Goal: Obtain resource: Download file/media

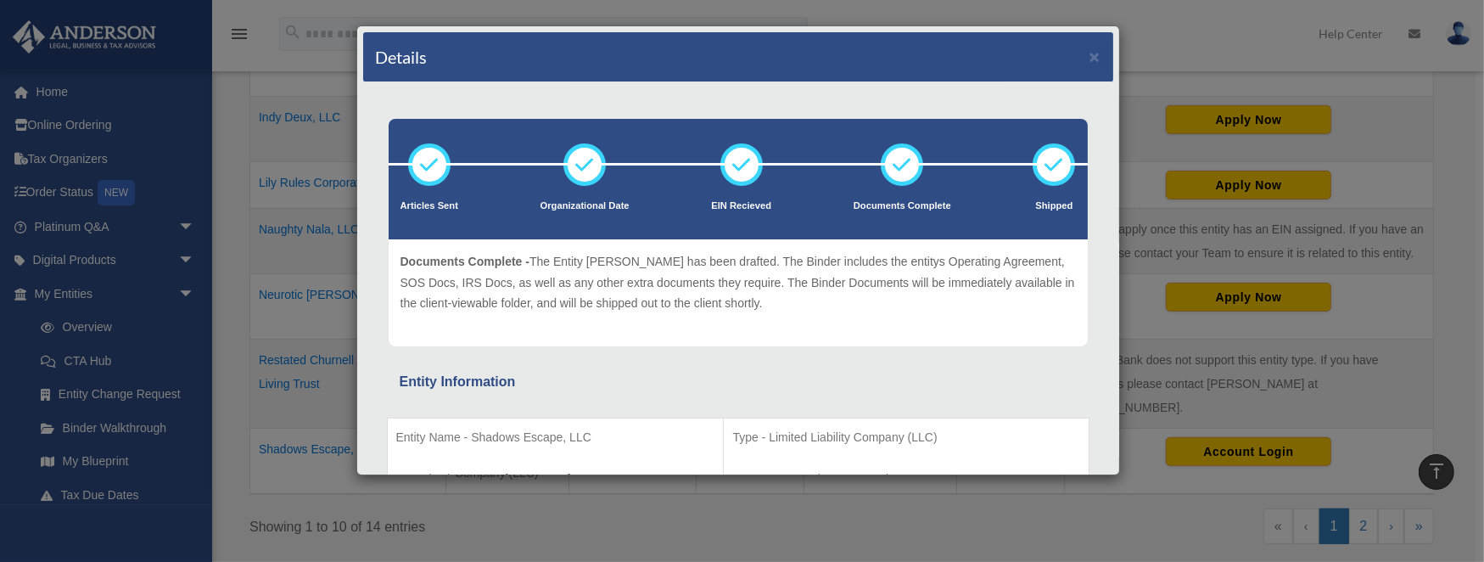
click at [170, 358] on div "Details × Articles Sent Organizational Date" at bounding box center [742, 281] width 1484 height 562
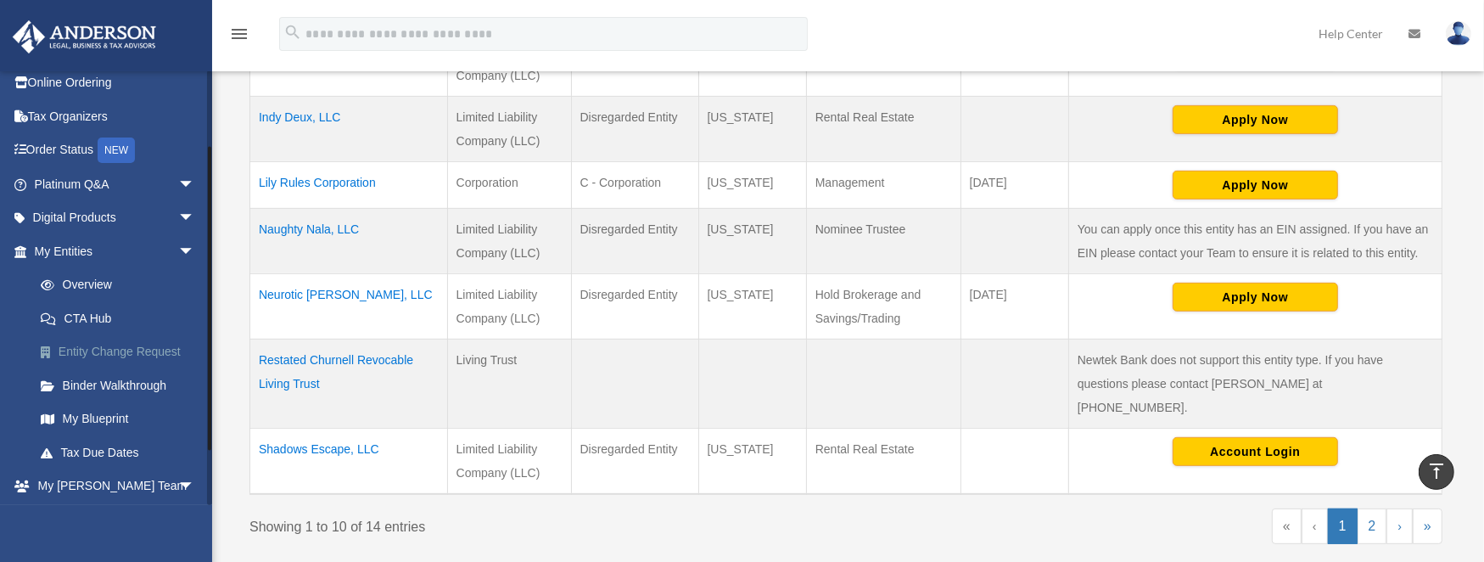
scroll to position [113, 0]
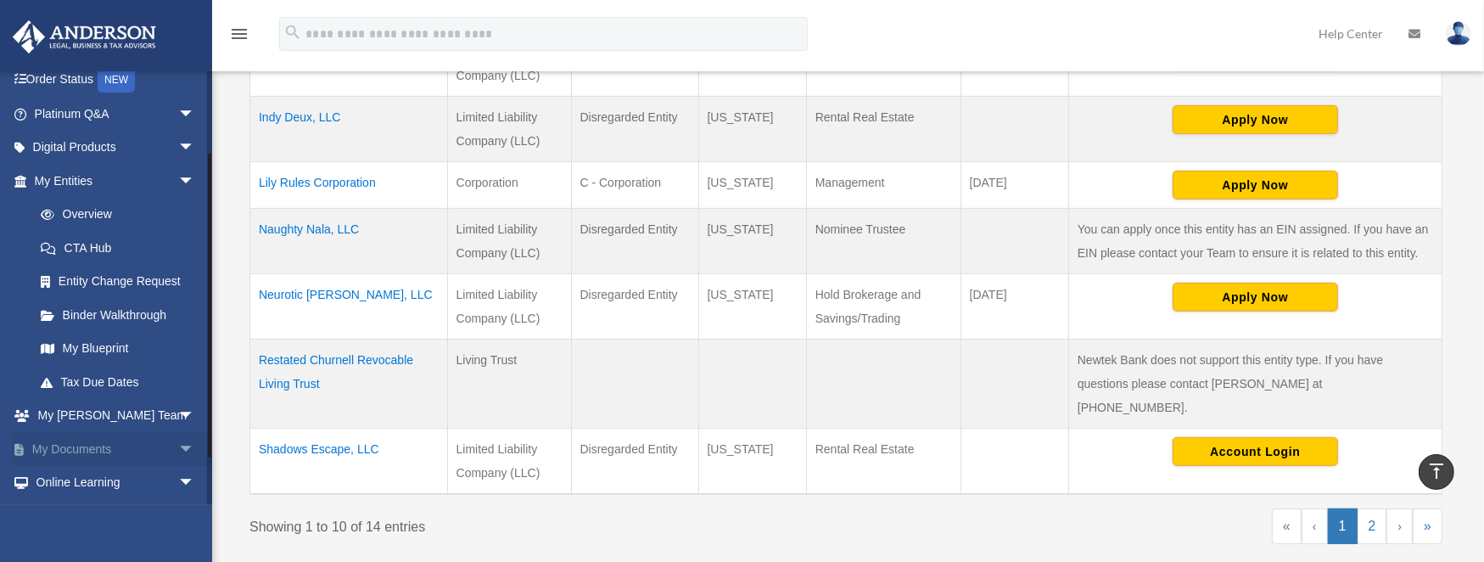
click at [97, 449] on link "My Documents arrow_drop_down" at bounding box center [116, 449] width 209 height 34
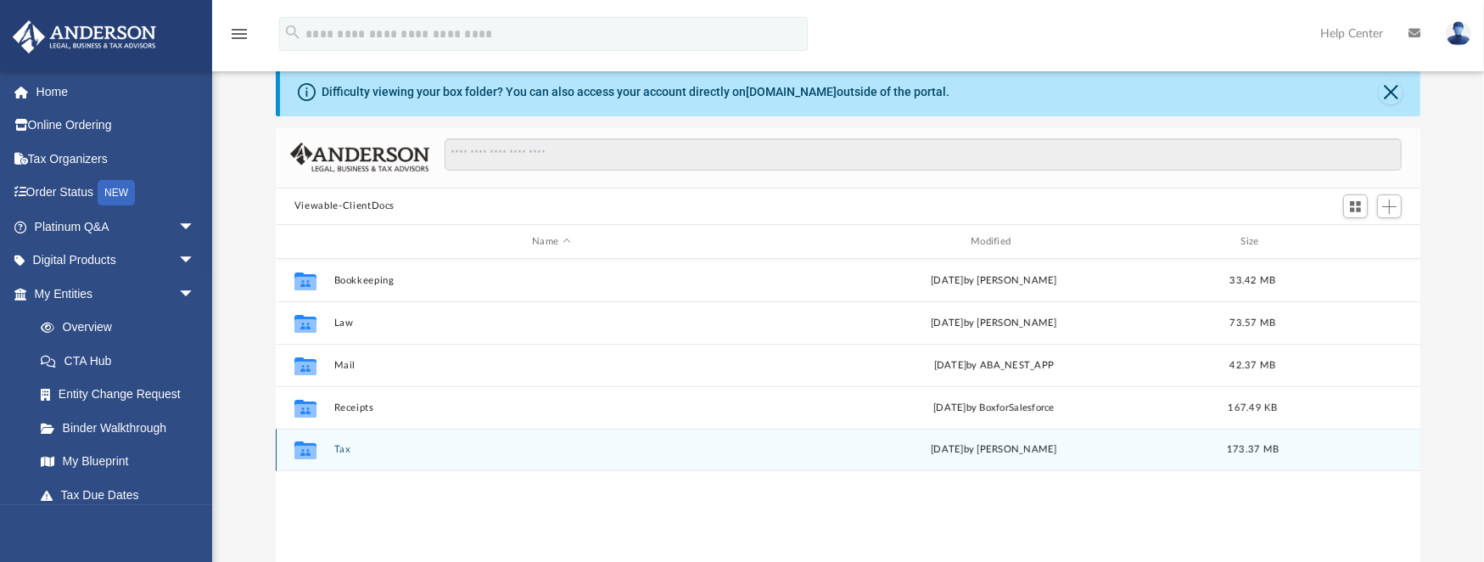
scroll to position [113, 0]
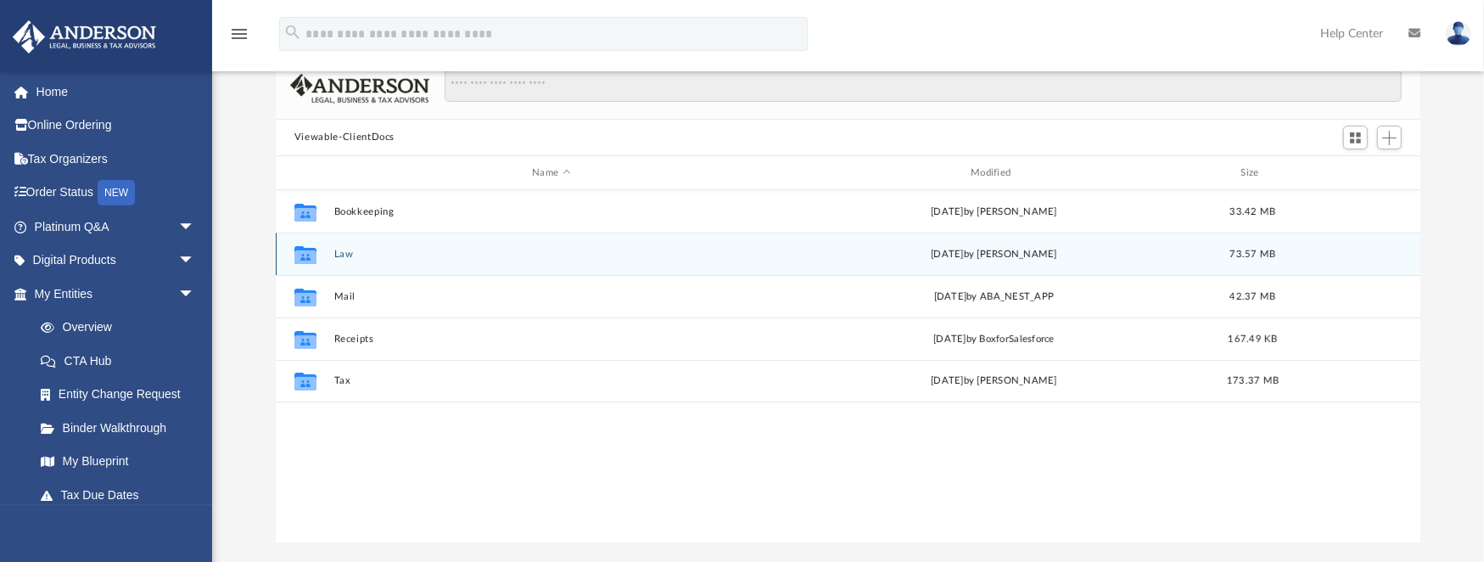
click at [343, 253] on button "Law" at bounding box center [550, 254] width 435 height 11
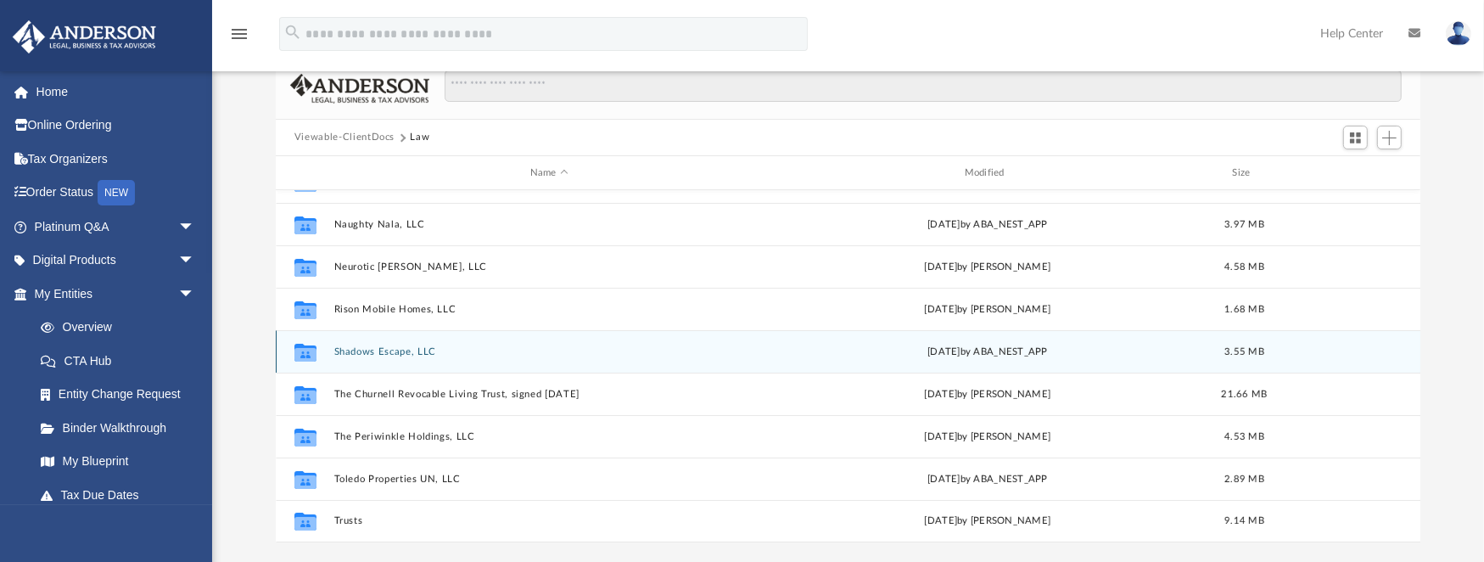
scroll to position [368, 0]
click at [398, 351] on div "Collaborated Folder Indy Deux, LLC Mon Jul 29 2024 by Zoe Doyle 2.36 MB Collabo…" at bounding box center [848, 366] width 1144 height 352
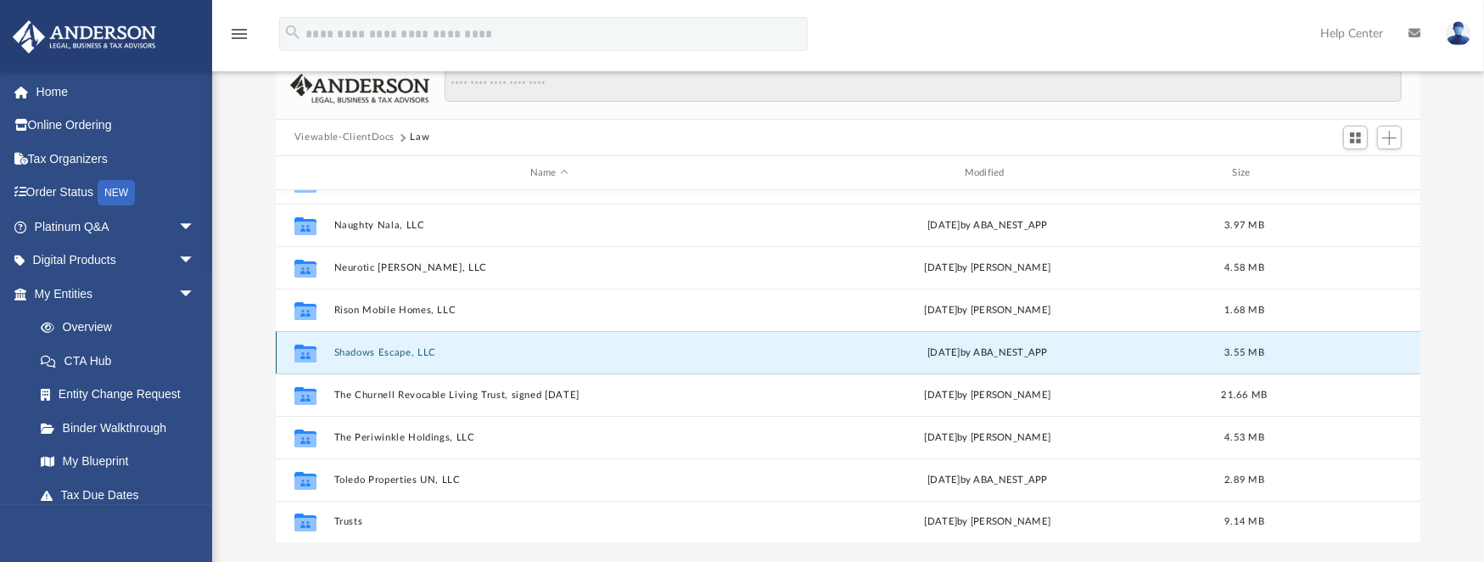
click at [376, 350] on button "Shadows Escape, LLC" at bounding box center [548, 352] width 431 height 11
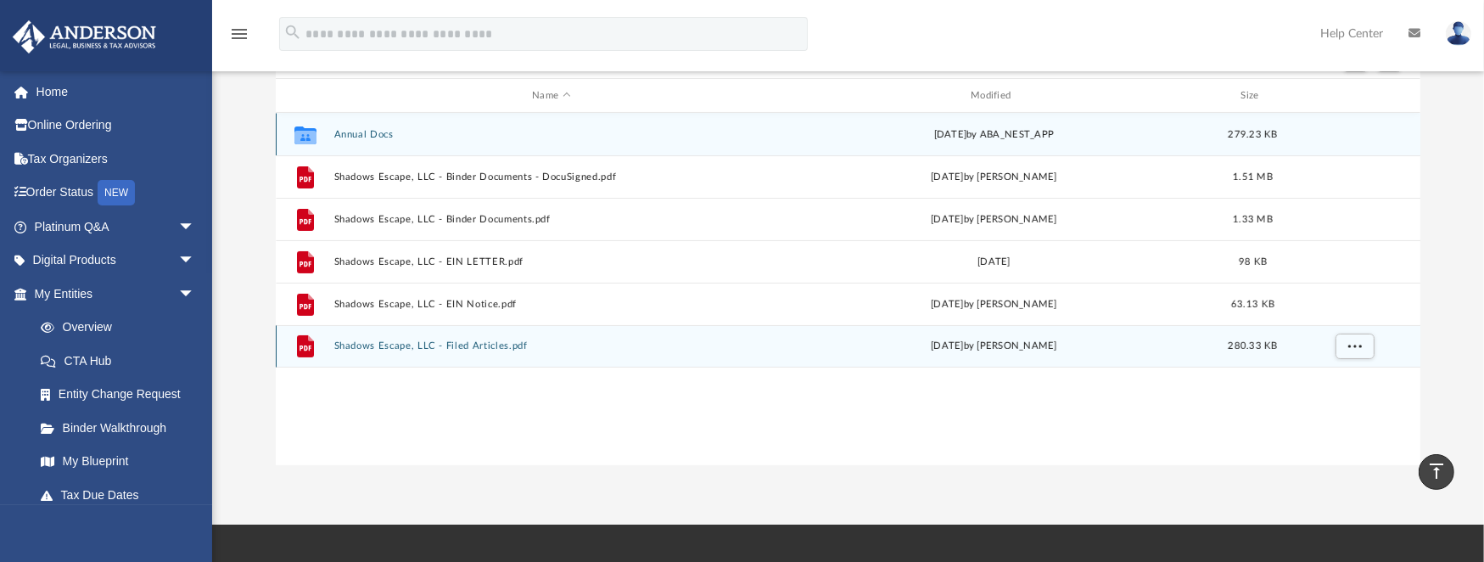
scroll to position [56, 0]
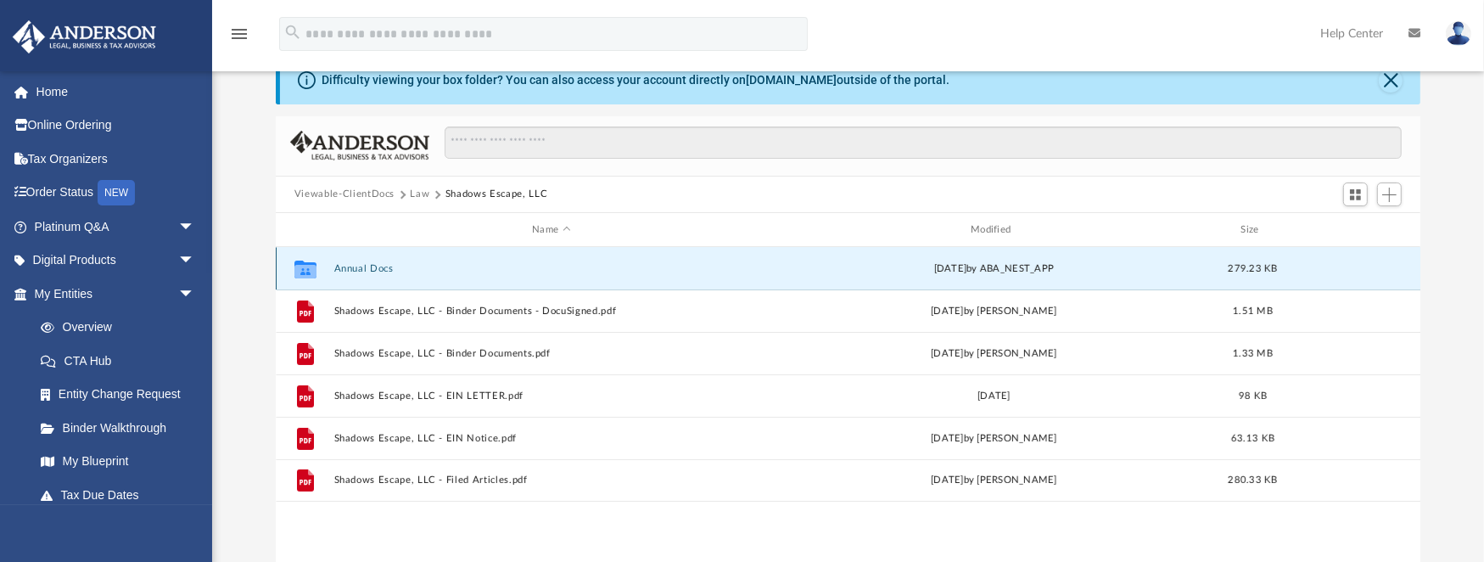
click at [375, 266] on button "Annual Docs" at bounding box center [550, 268] width 435 height 11
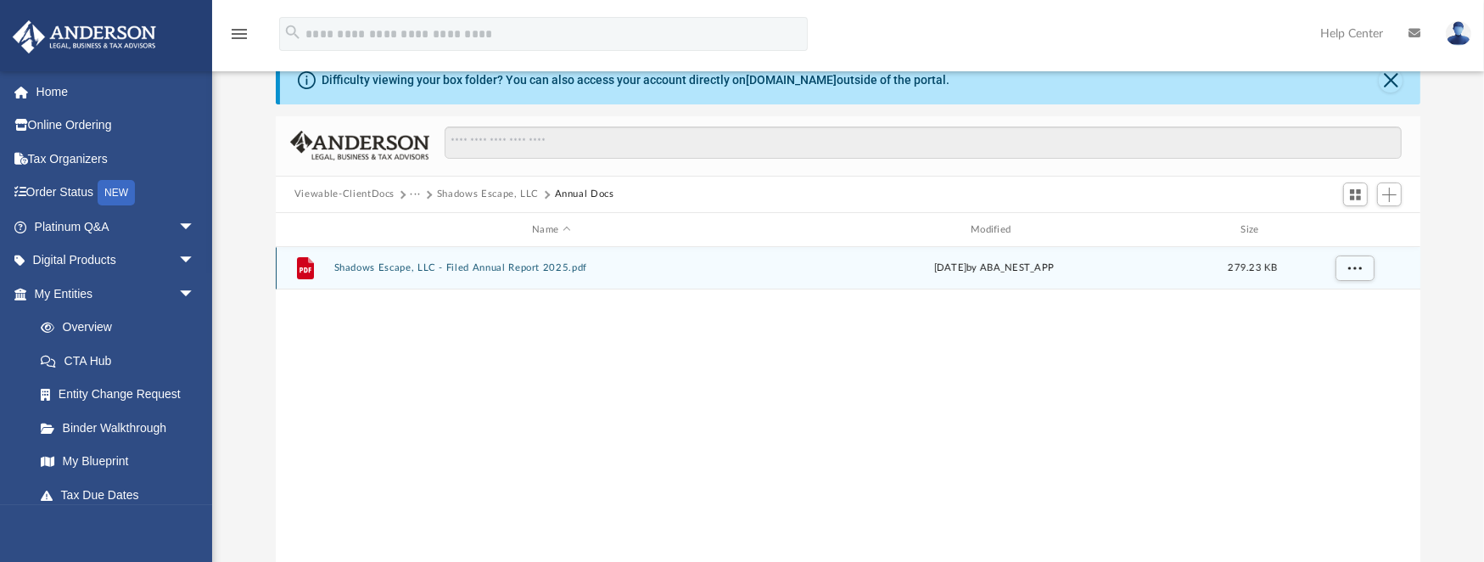
click at [378, 266] on button "Shadows Escape, LLC - Filed Annual Report 2025.pdf" at bounding box center [550, 268] width 435 height 11
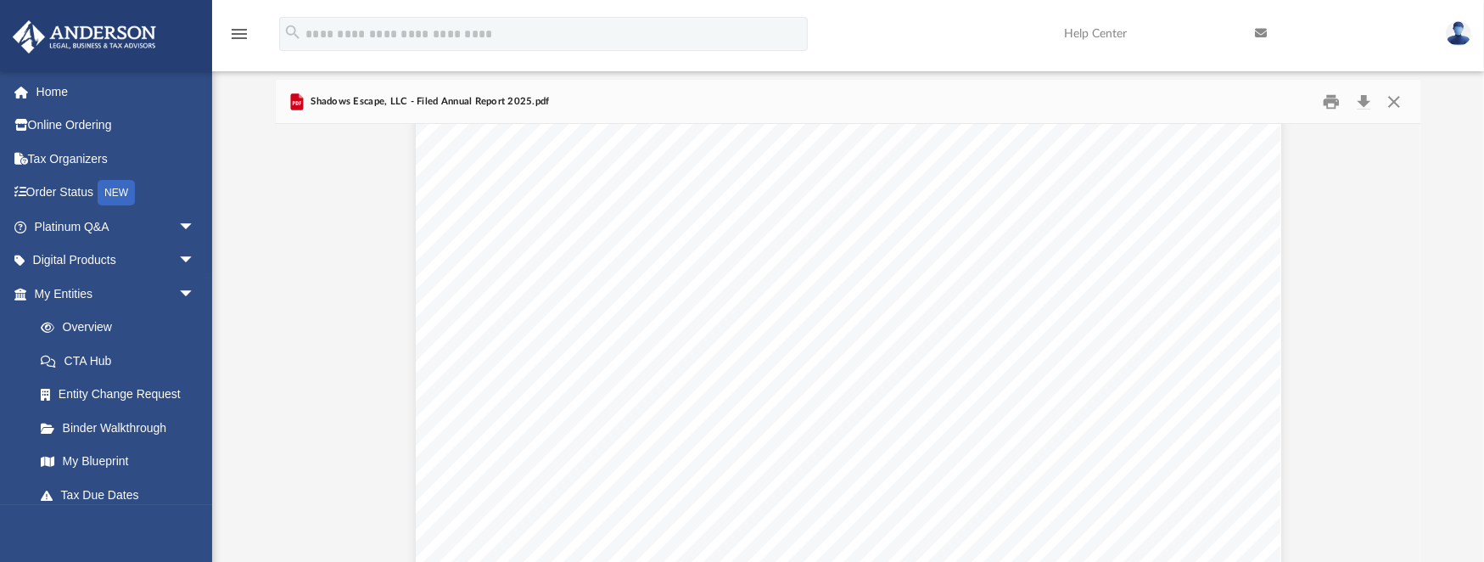
scroll to position [0, 0]
click at [1362, 101] on button "Download" at bounding box center [1363, 101] width 31 height 26
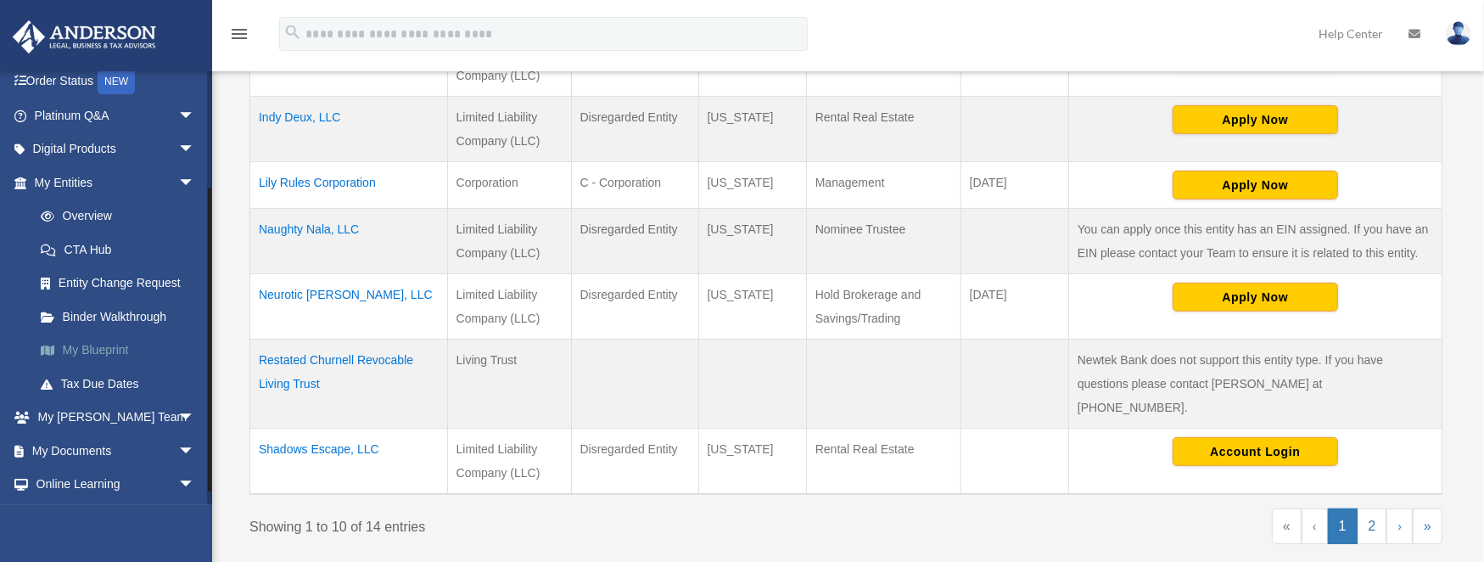
scroll to position [177, 0]
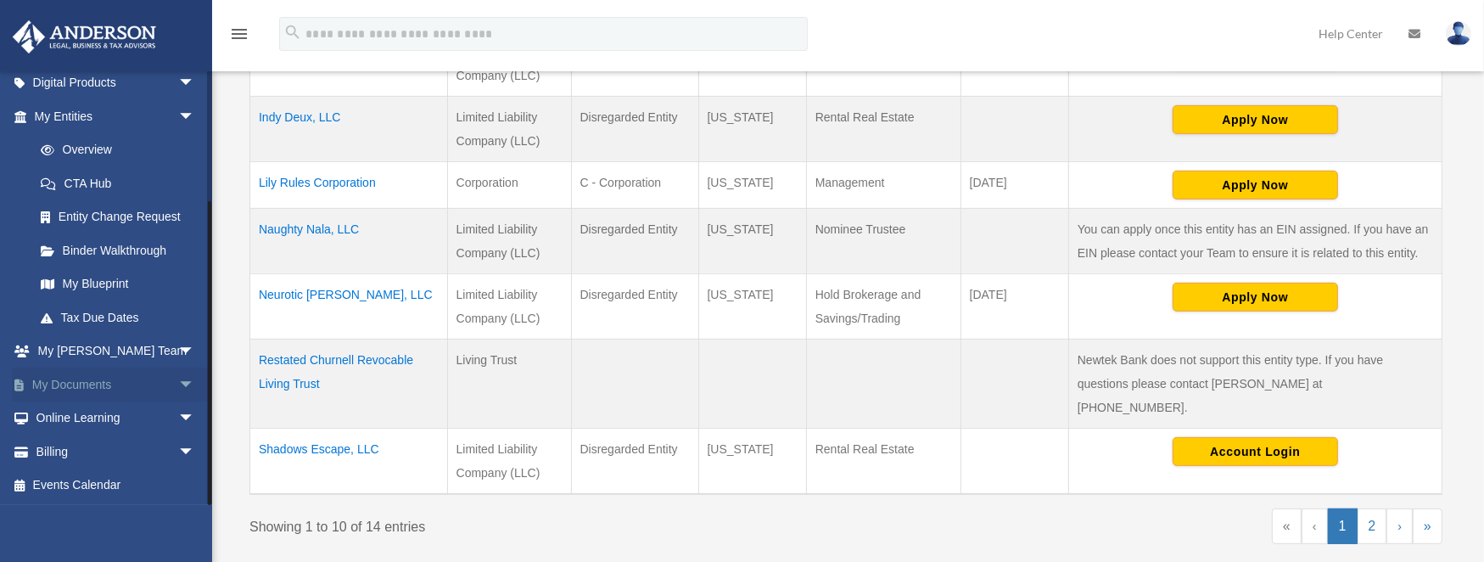
click at [96, 378] on link "My Documents arrow_drop_down" at bounding box center [116, 384] width 209 height 34
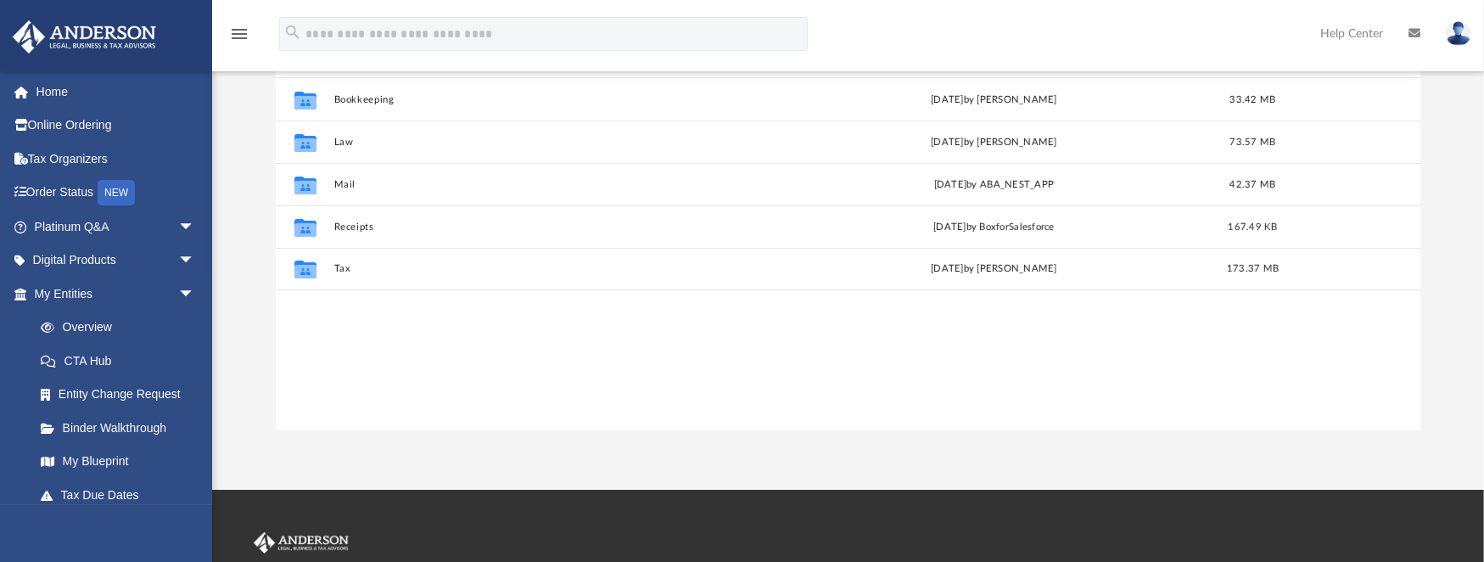
scroll to position [226, 0]
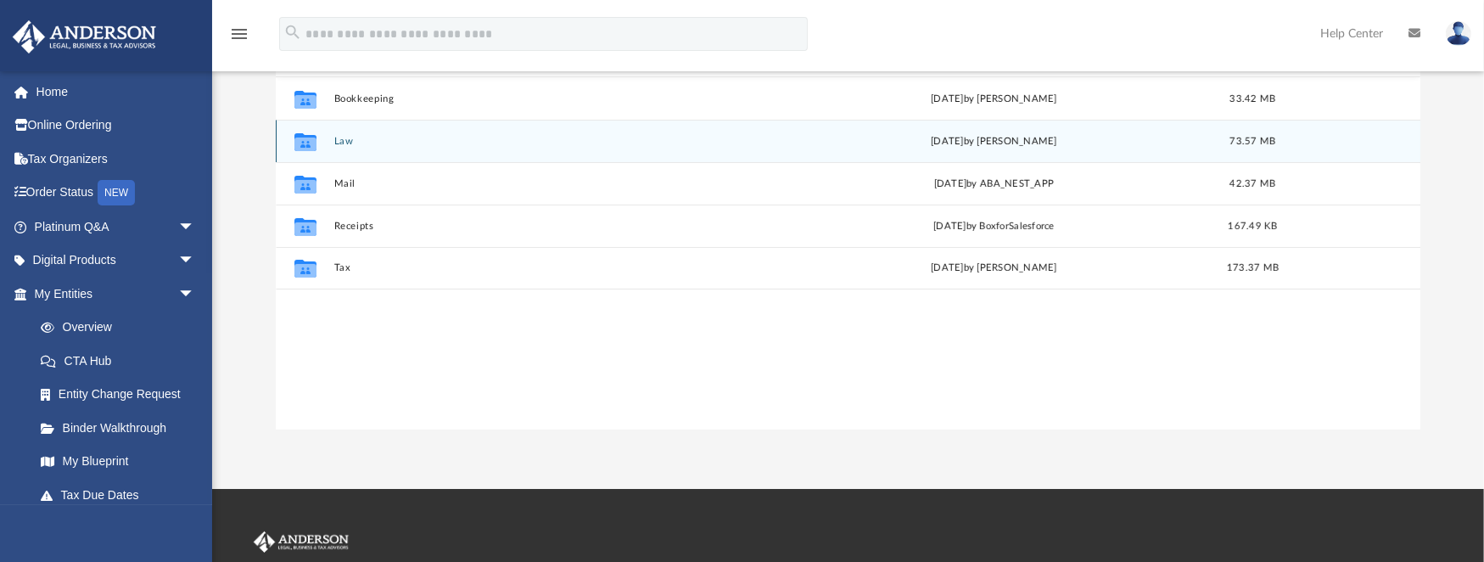
click at [347, 140] on button "Law" at bounding box center [550, 141] width 435 height 11
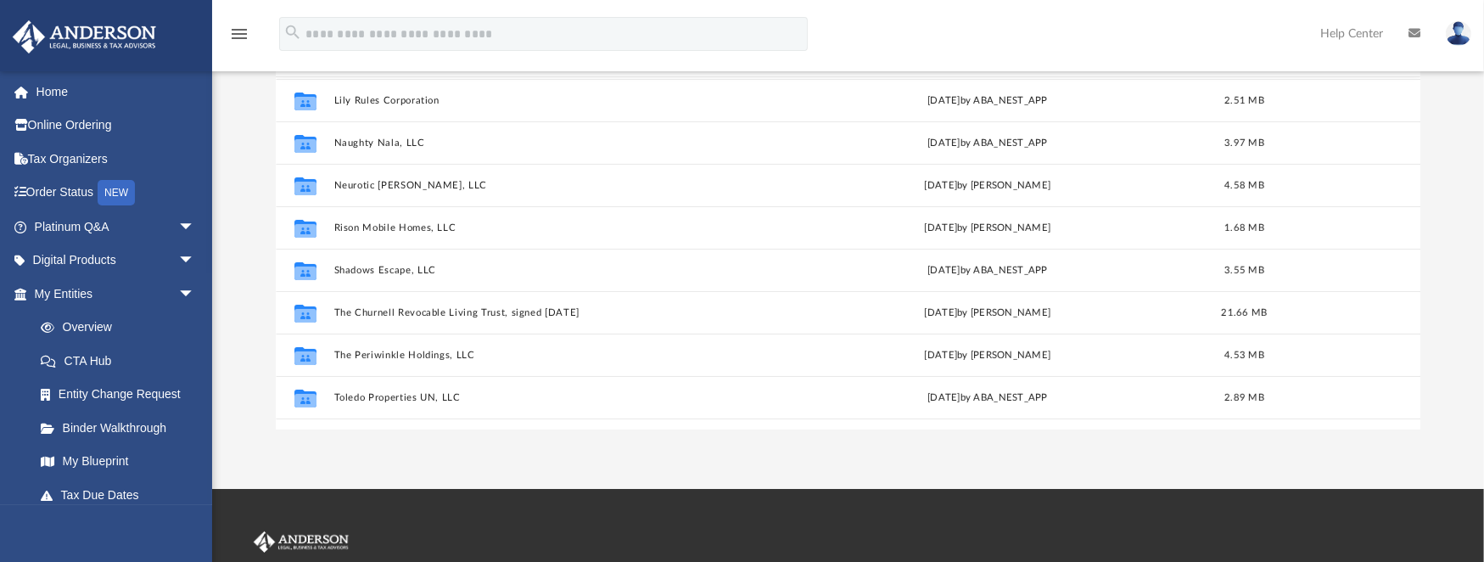
scroll to position [339, 0]
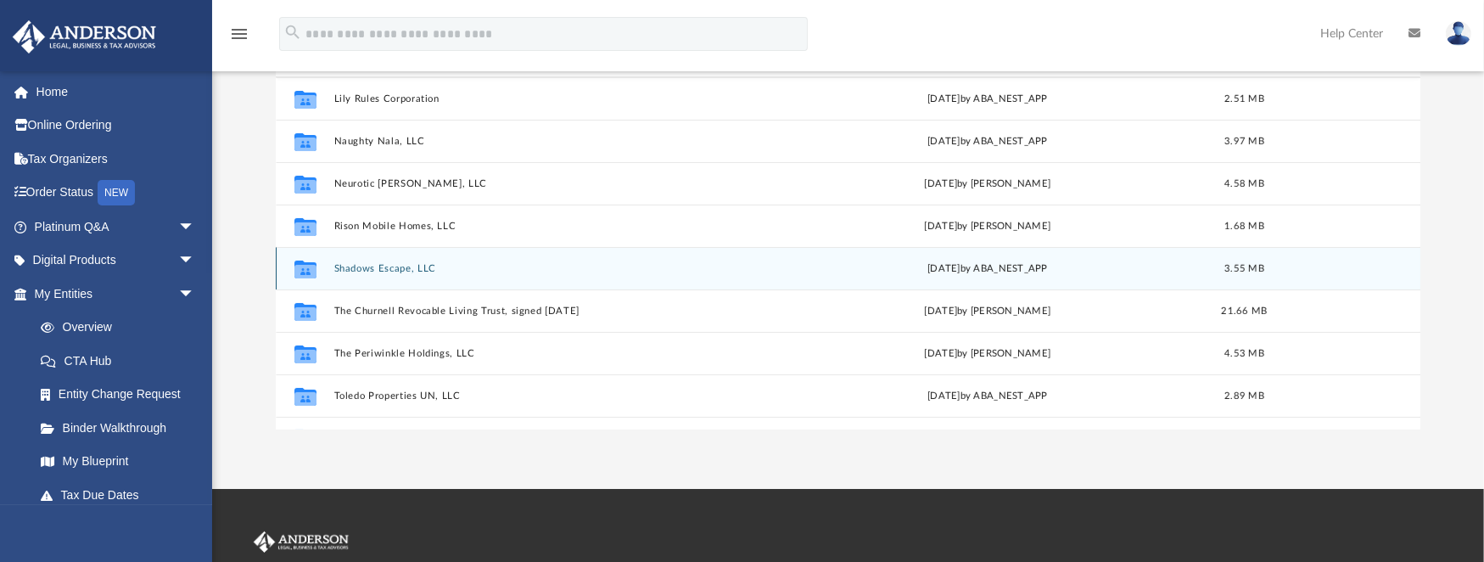
click at [401, 266] on button "Shadows Escape, LLC" at bounding box center [548, 268] width 431 height 11
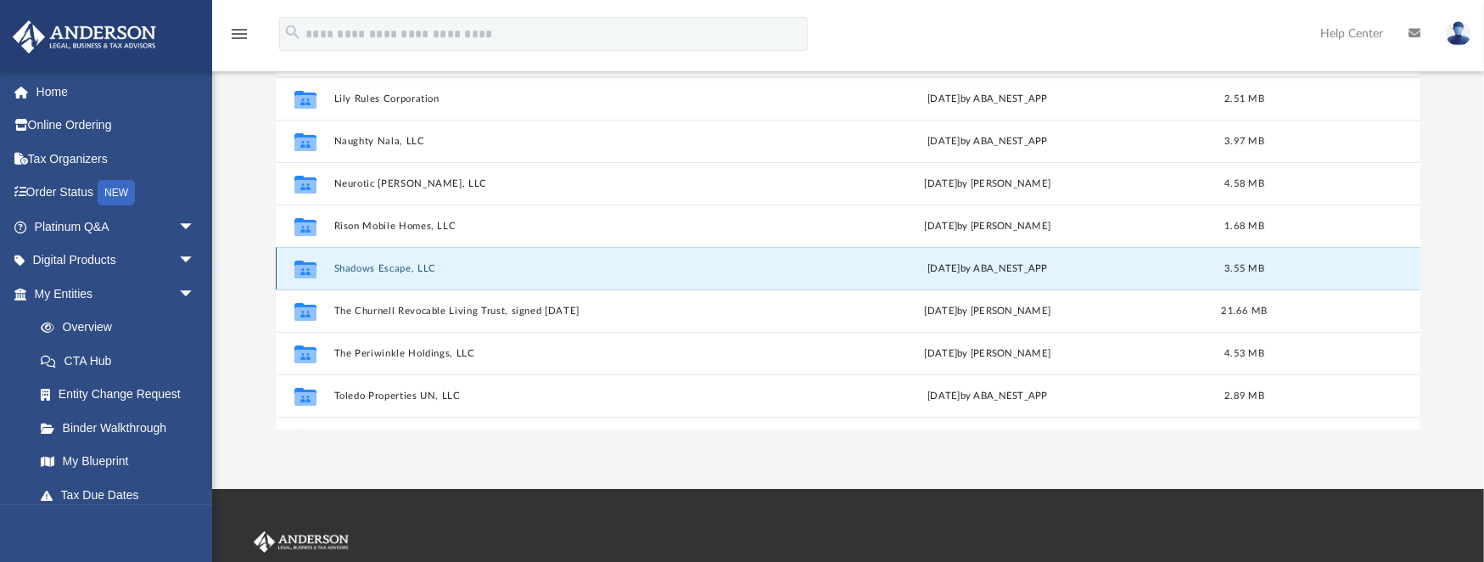
scroll to position [0, 0]
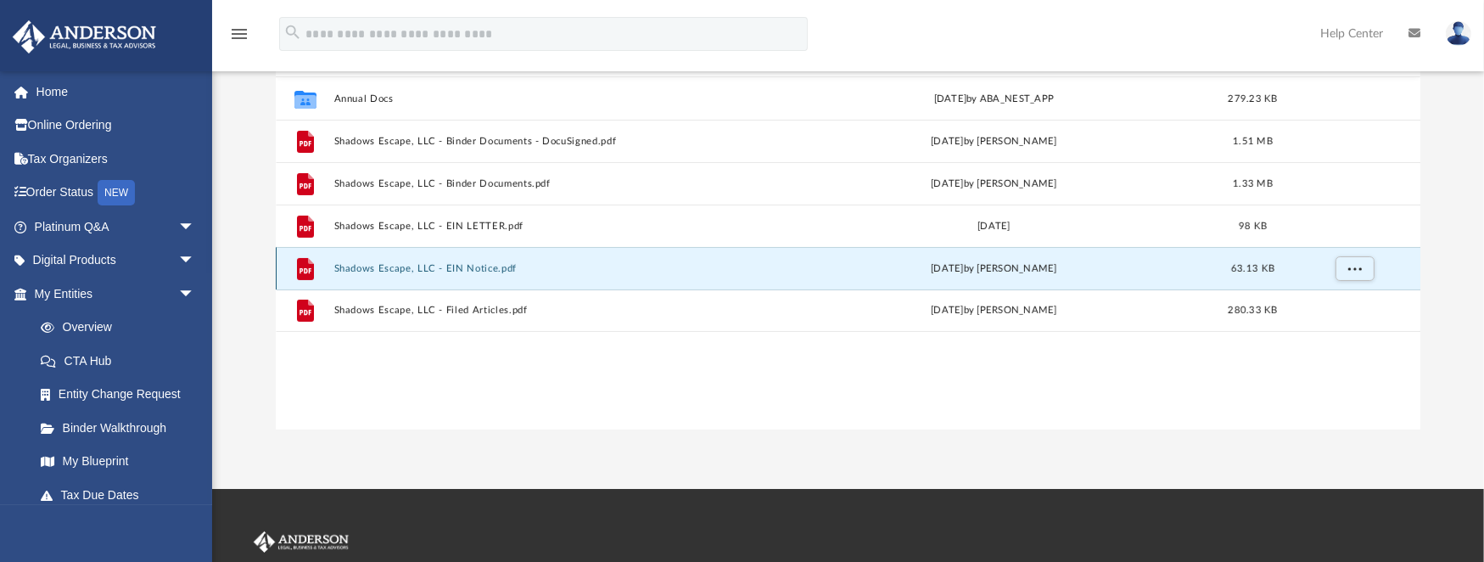
click at [442, 264] on button "Shadows Escape, LLC - EIN Notice.pdf" at bounding box center [550, 268] width 435 height 11
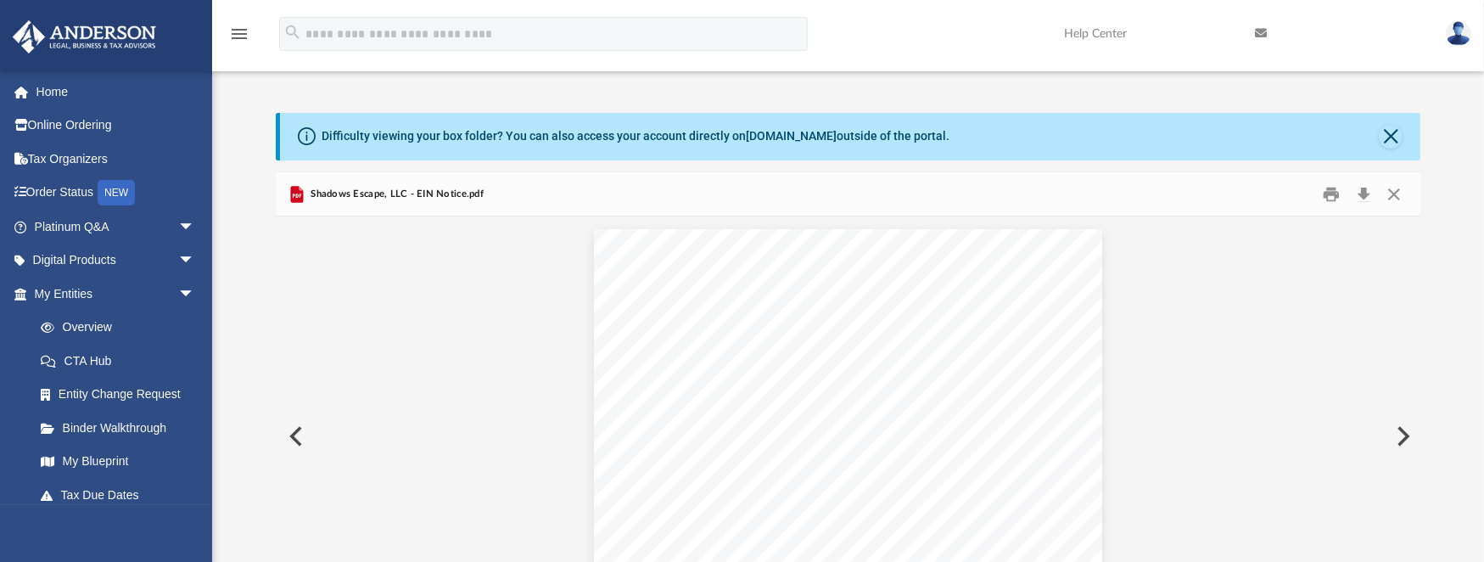
scroll to position [20, 0]
click at [1364, 193] on button "Download" at bounding box center [1363, 194] width 31 height 26
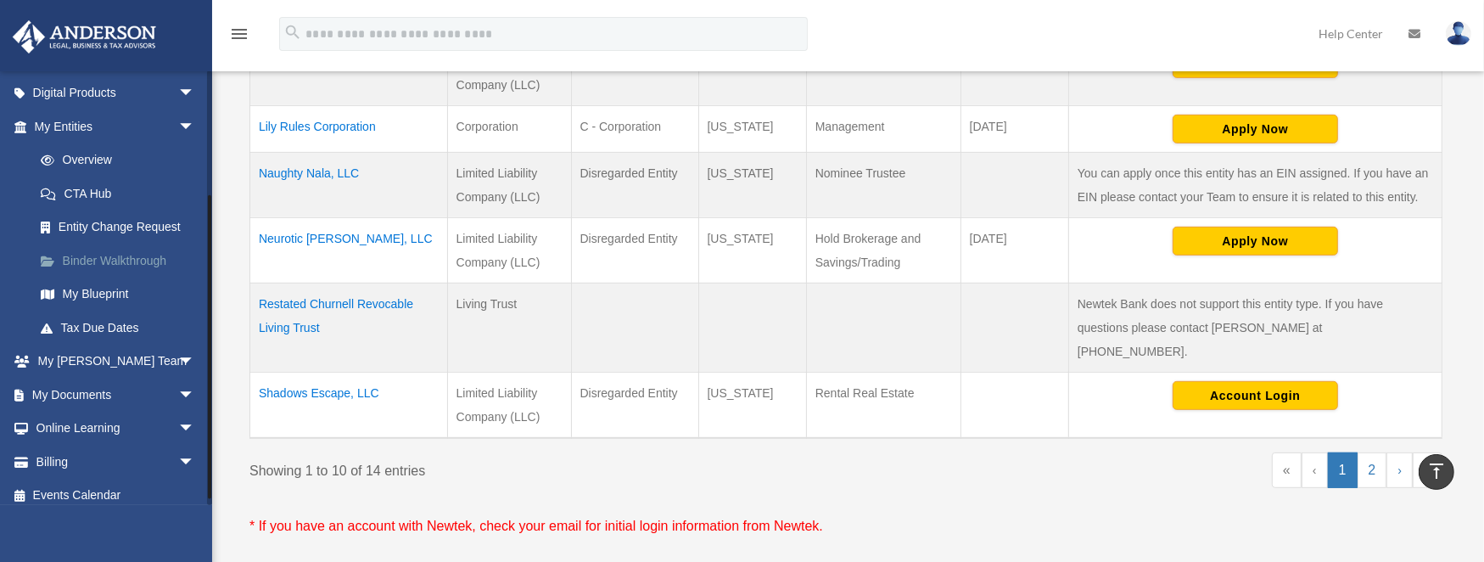
scroll to position [170, 0]
click at [95, 390] on link "My Documents arrow_drop_down" at bounding box center [116, 392] width 209 height 34
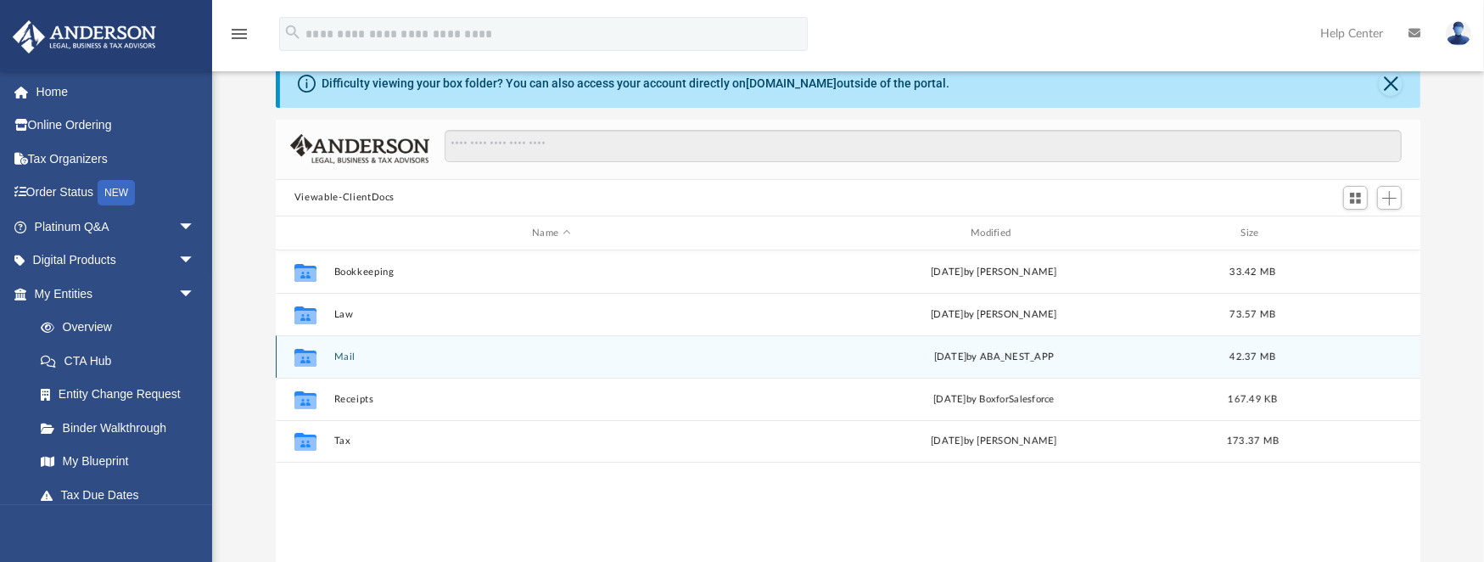
scroll to position [113, 0]
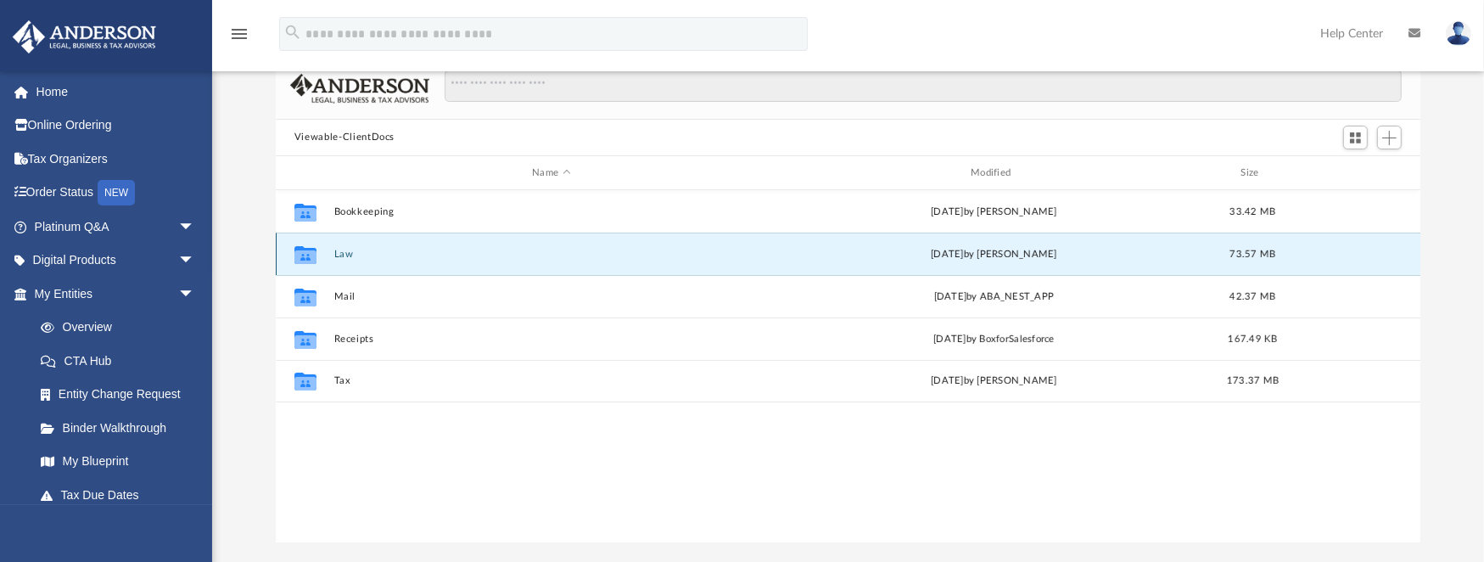
click at [339, 254] on button "Law" at bounding box center [550, 254] width 435 height 11
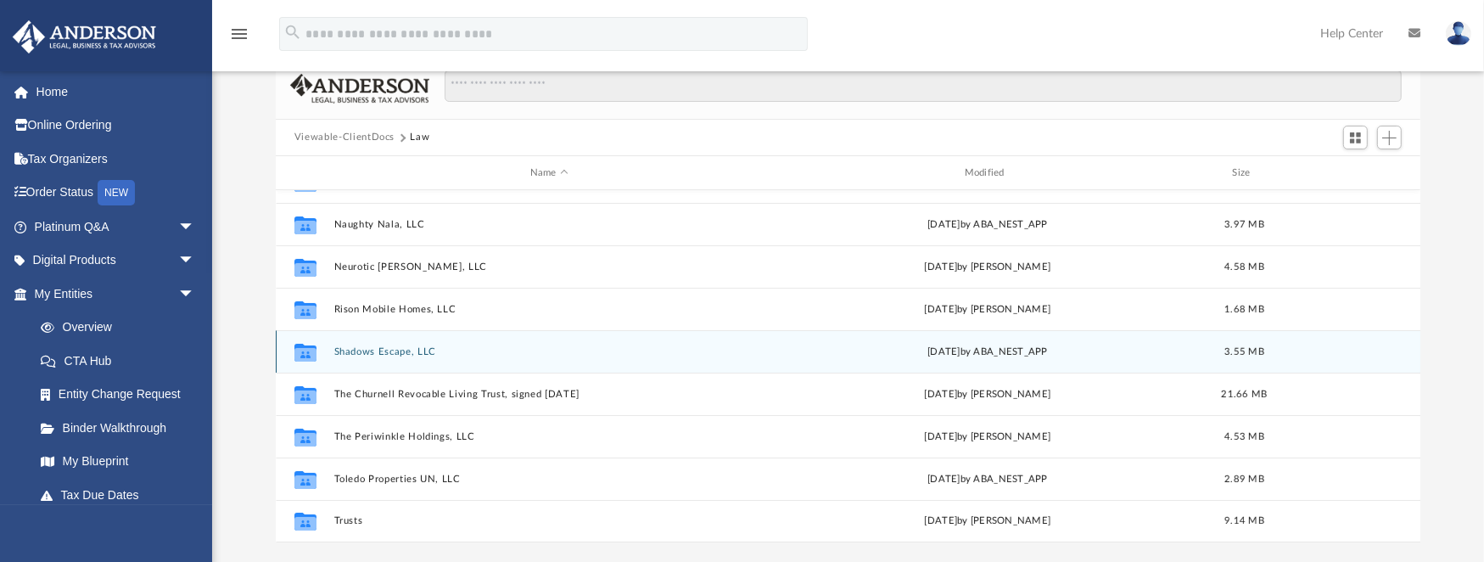
scroll to position [368, 0]
click at [391, 349] on div "Collaborated Folder Indy Deux, LLC Mon Jul 29 2024 by Zoe Doyle 2.36 MB Collabo…" at bounding box center [848, 366] width 1144 height 352
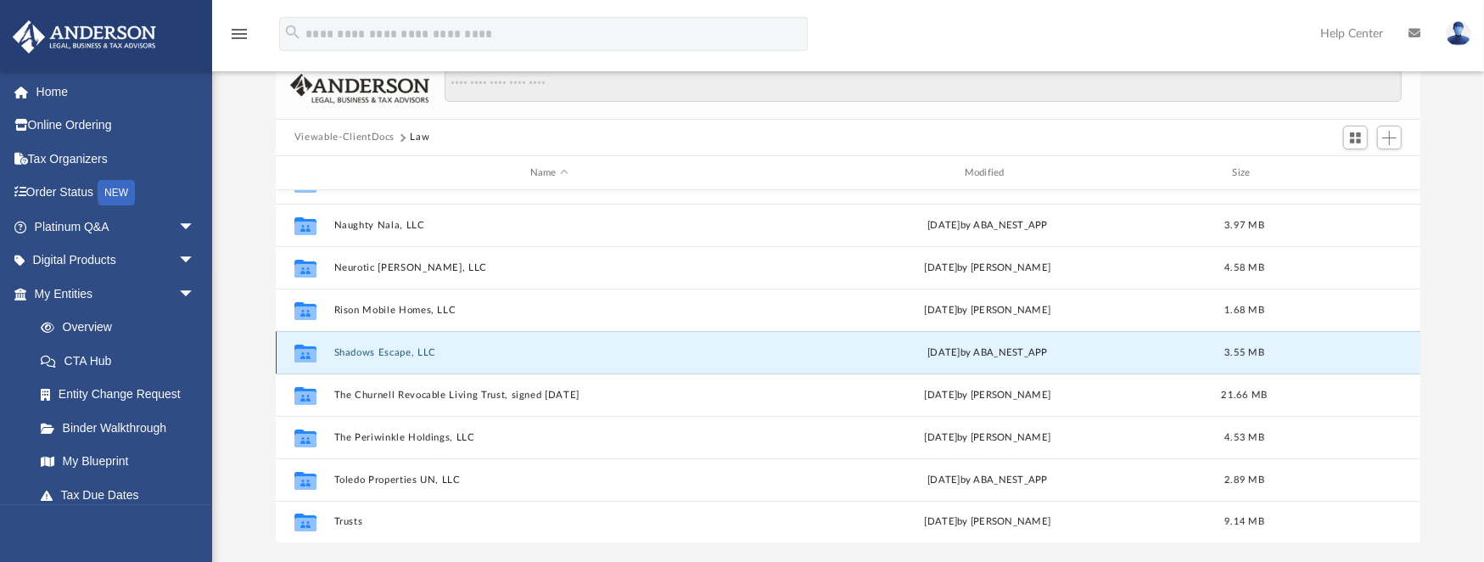
scroll to position [369, 0]
click at [367, 346] on button "Shadows Escape, LLC" at bounding box center [548, 351] width 431 height 11
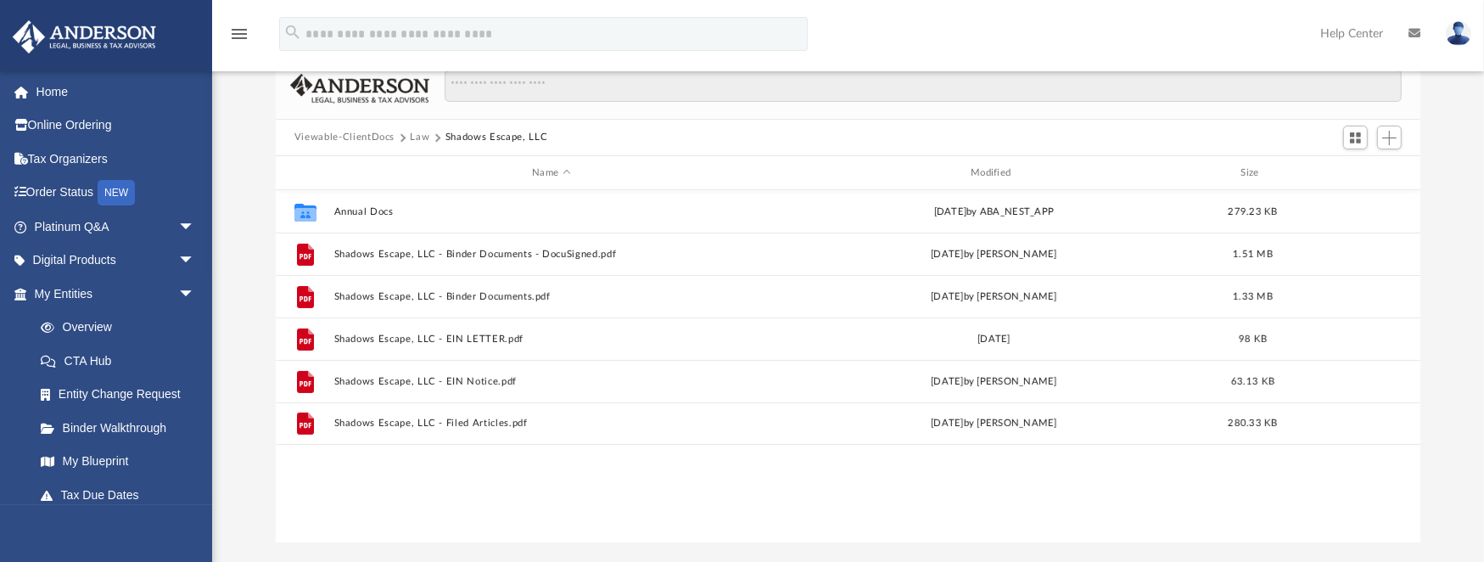
scroll to position [0, 0]
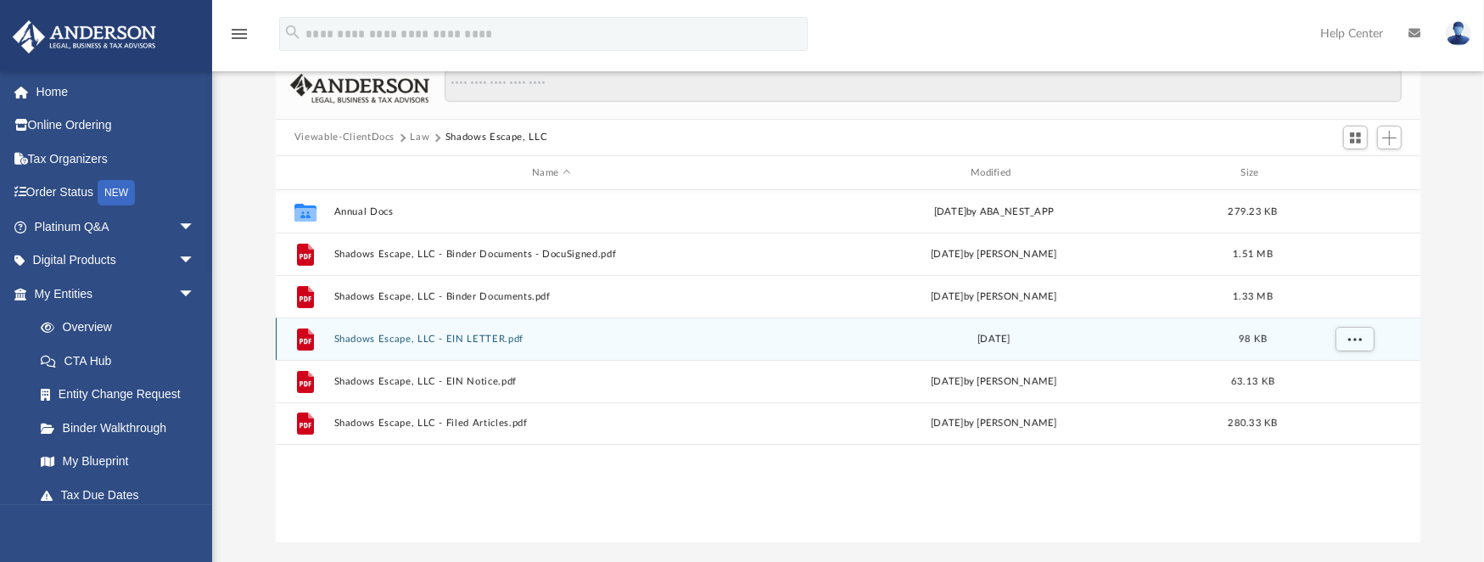
click at [470, 338] on button "Shadows Escape, LLC - EIN LETTER.pdf" at bounding box center [550, 338] width 435 height 11
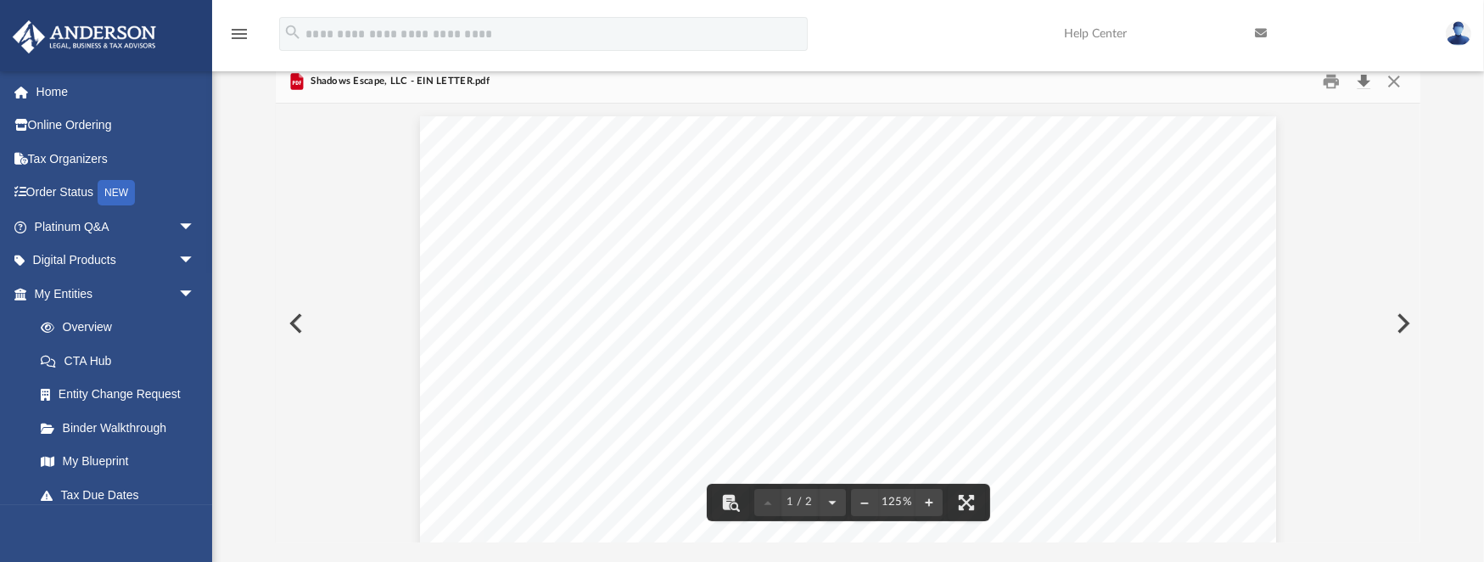
click at [1365, 82] on button "Download" at bounding box center [1363, 81] width 31 height 26
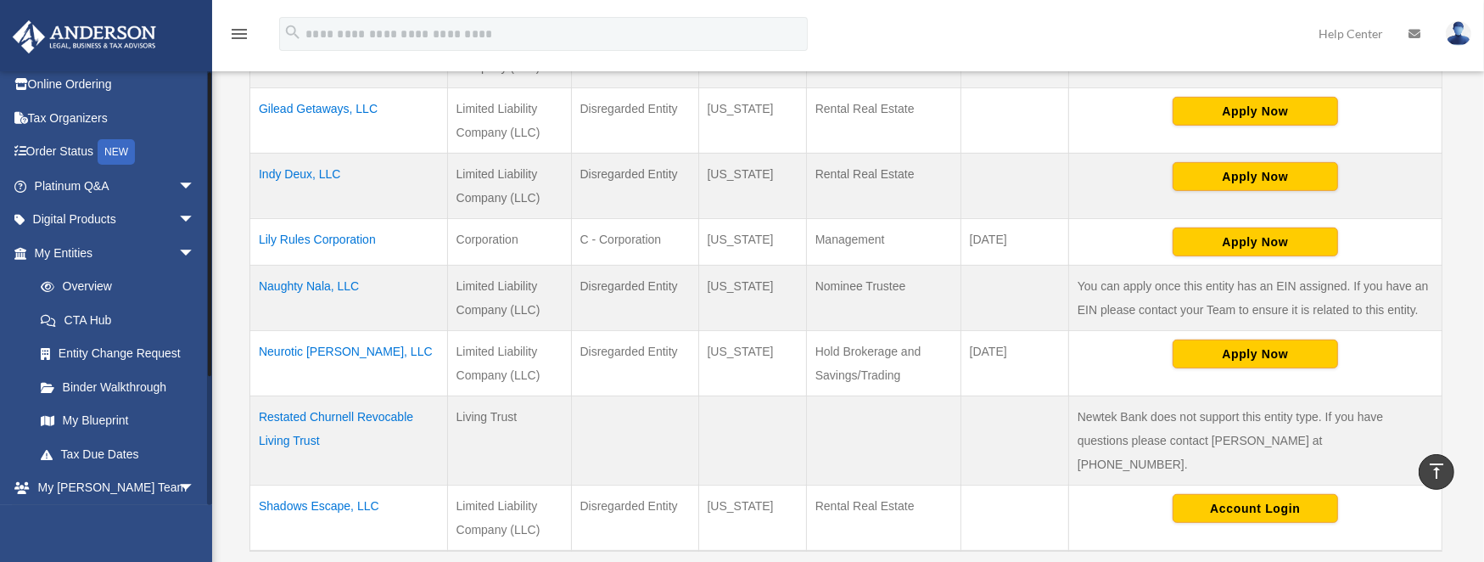
scroll to position [113, 0]
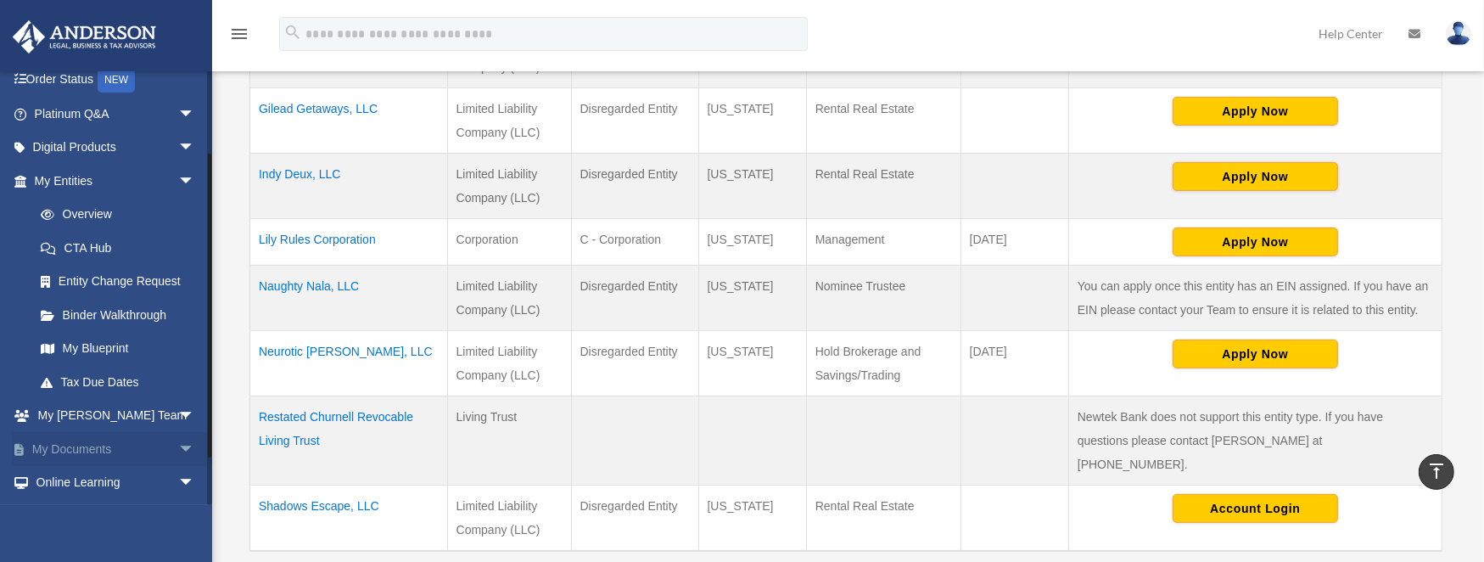
click at [87, 445] on link "My Documents arrow_drop_down" at bounding box center [116, 449] width 209 height 34
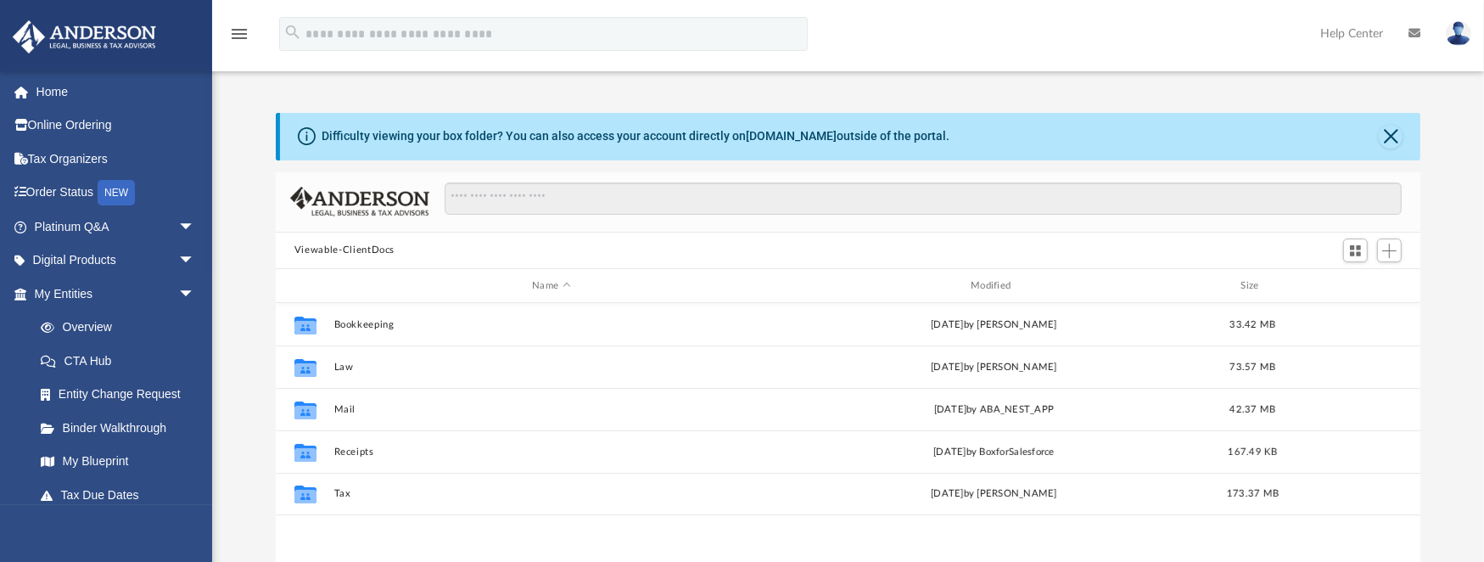
scroll to position [377, 1135]
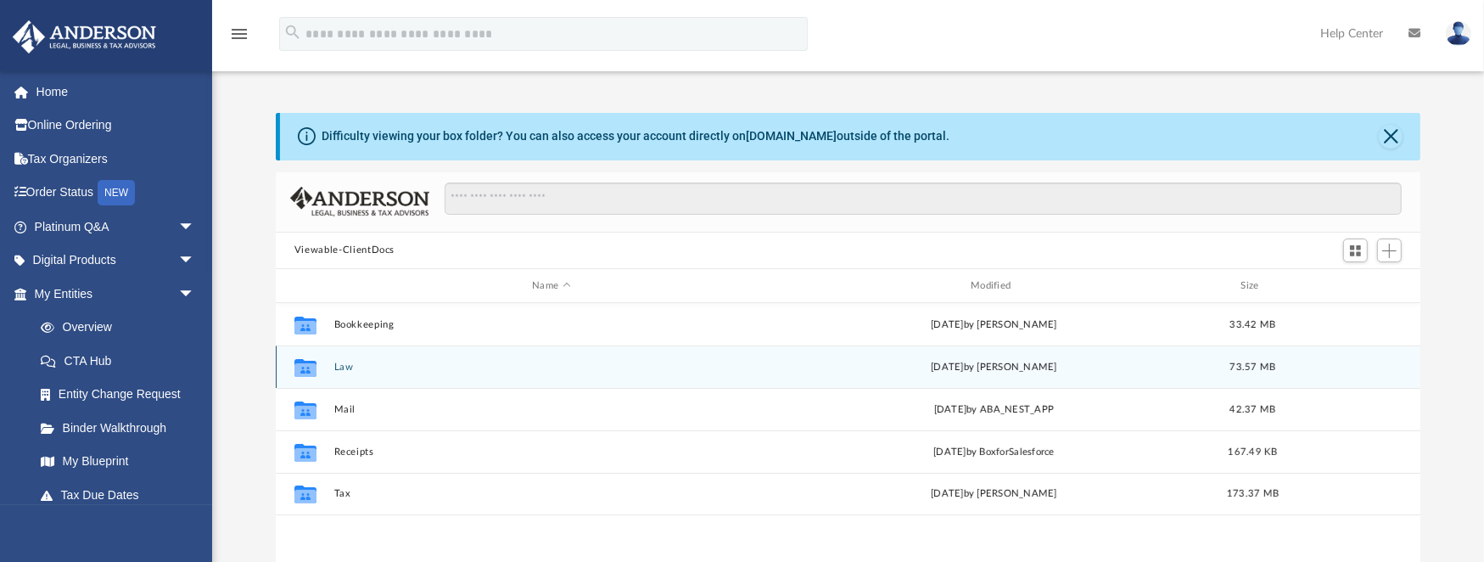
click at [344, 365] on button "Law" at bounding box center [550, 366] width 435 height 11
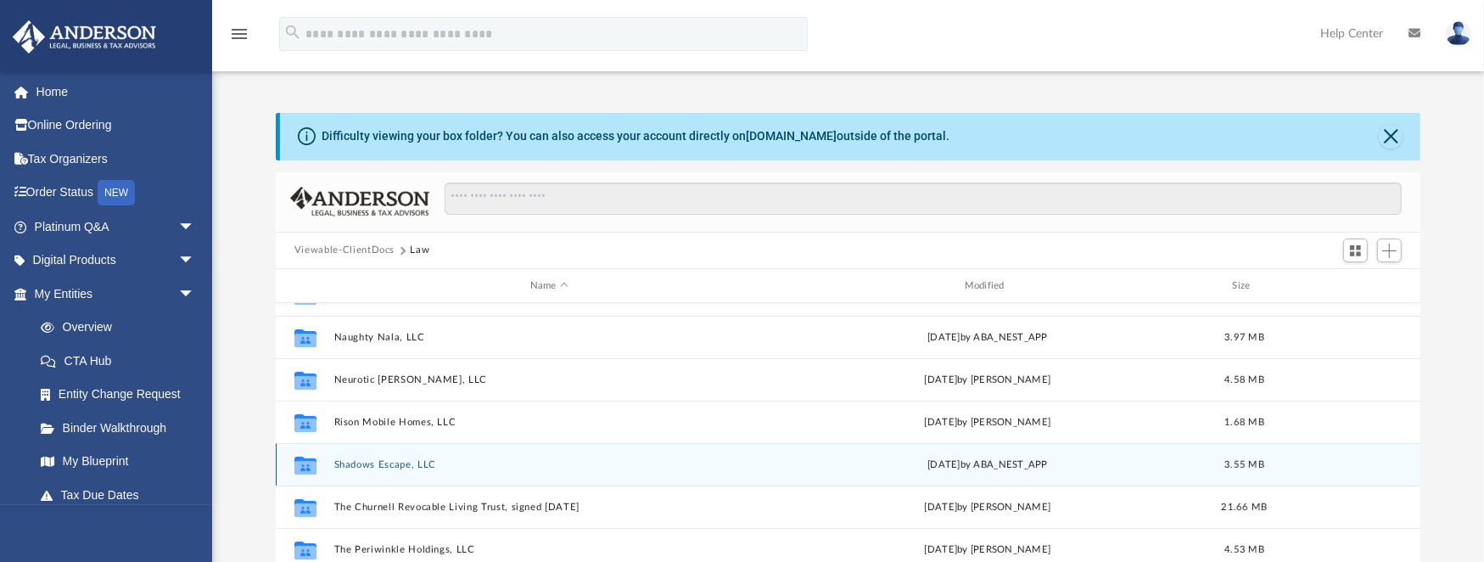
scroll to position [368, 0]
click at [370, 465] on div "Collaborated Folder Indy Deux, LLC [DATE] by [PERSON_NAME] 2.36 MB Collaborated…" at bounding box center [848, 479] width 1144 height 352
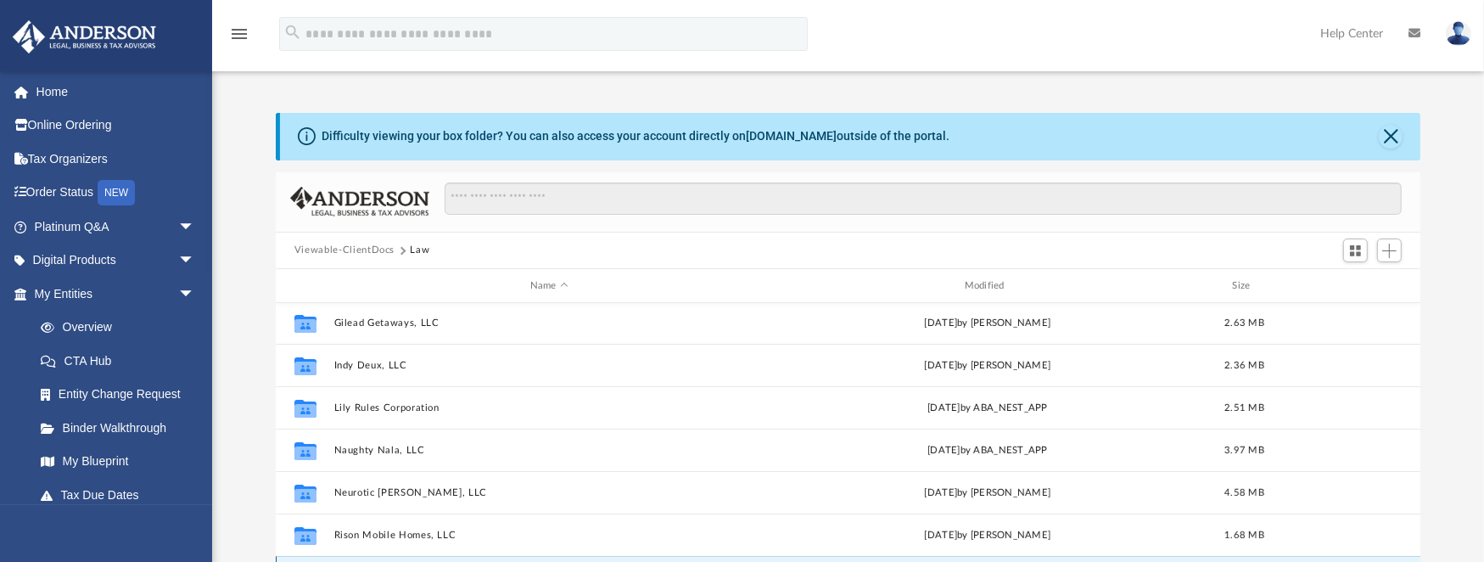
scroll to position [369, 0]
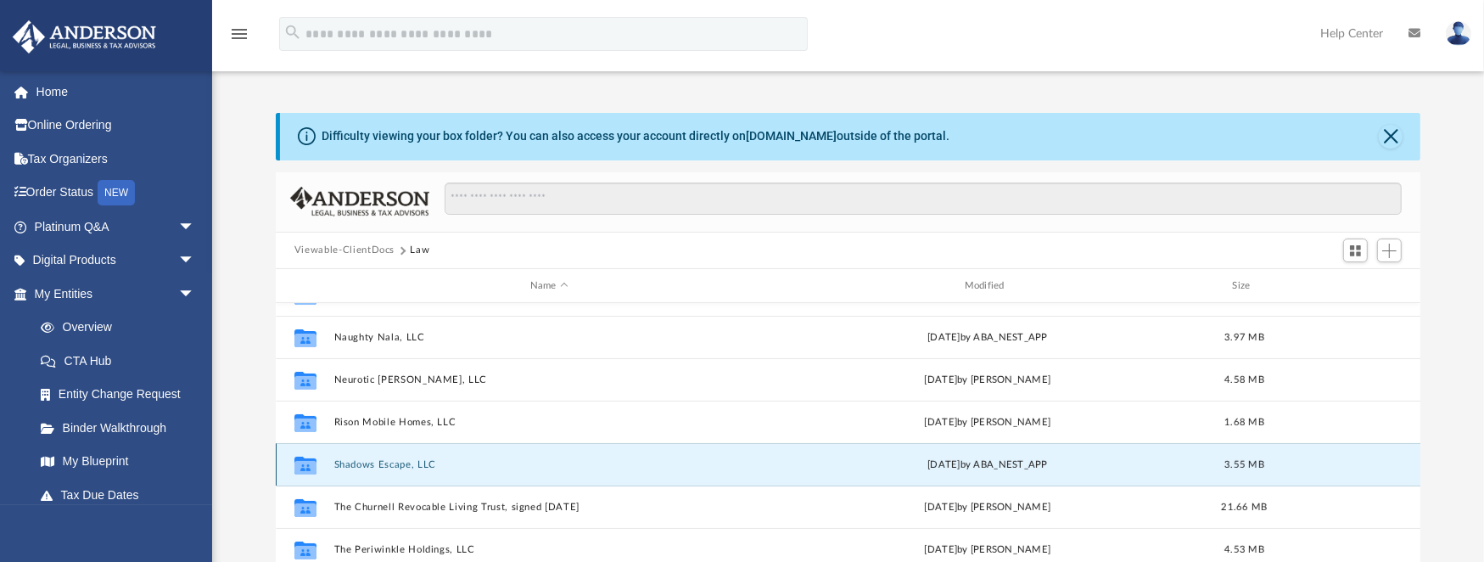
click at [396, 463] on button "Shadows Escape, LLC" at bounding box center [548, 464] width 431 height 11
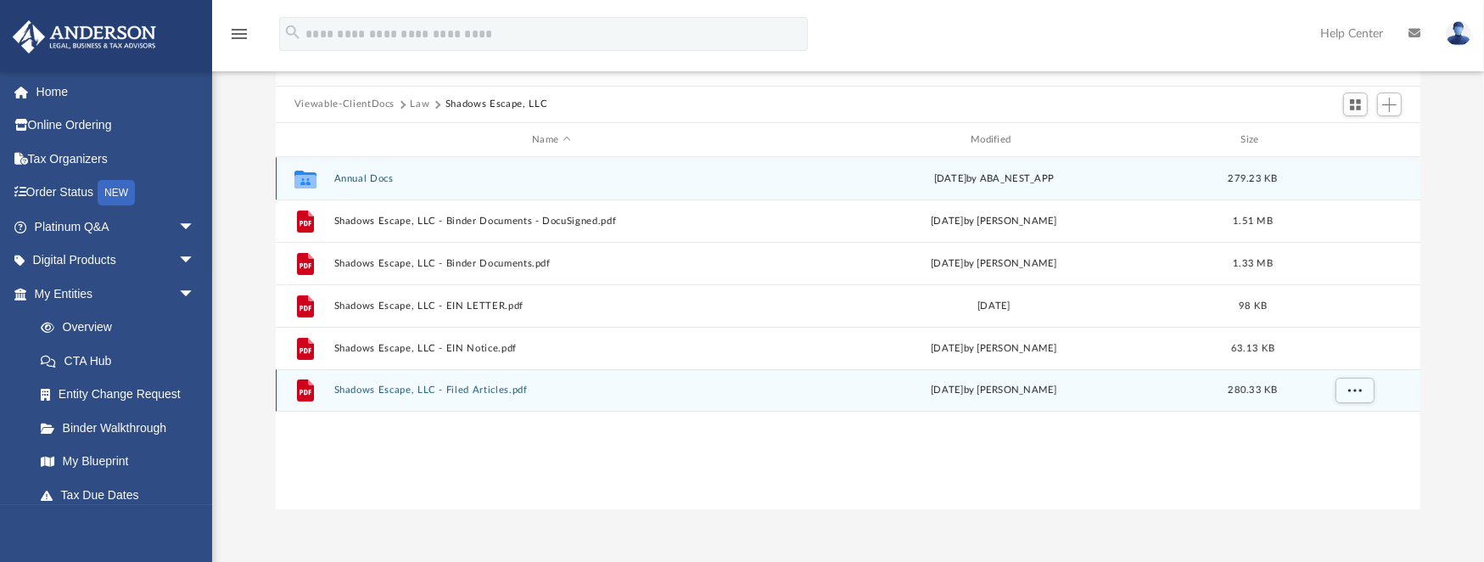
scroll to position [0, 0]
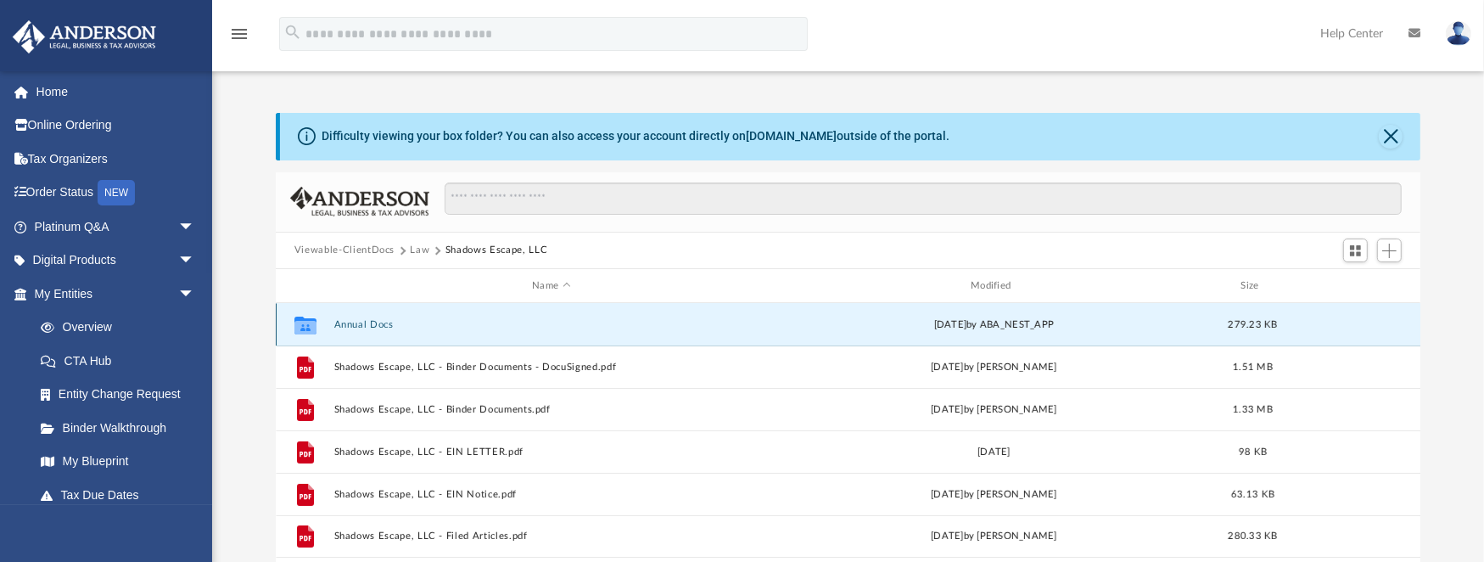
click at [372, 319] on button "Annual Docs" at bounding box center [550, 324] width 435 height 11
